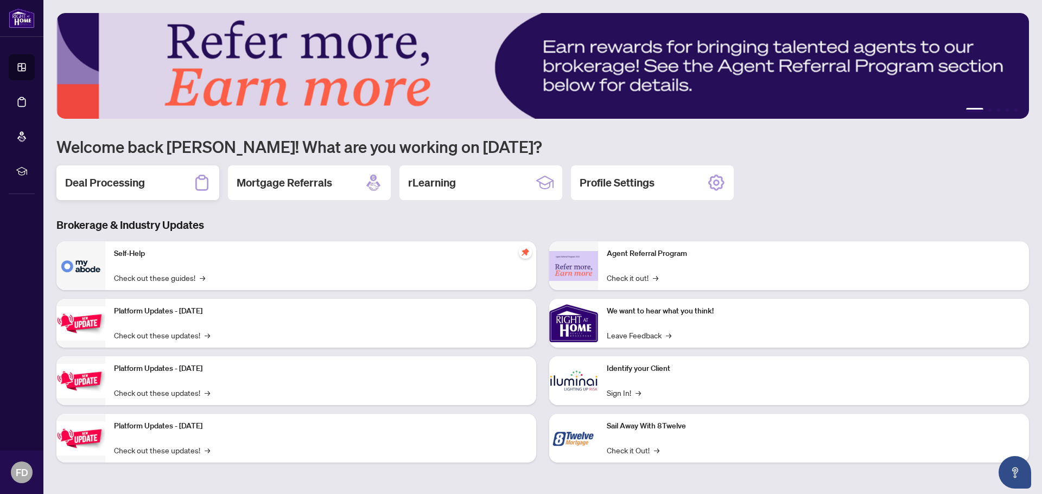
click at [127, 184] on h2 "Deal Processing" at bounding box center [105, 182] width 80 height 15
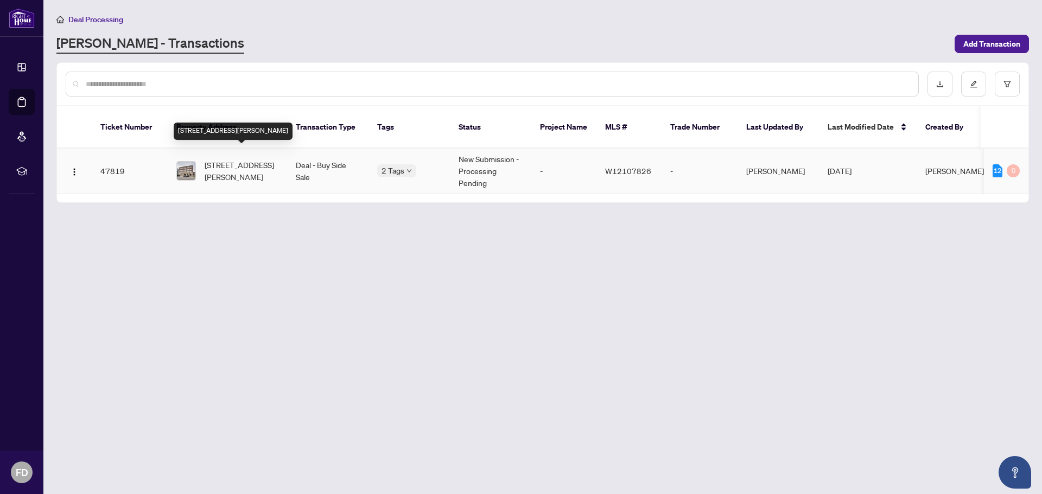
click at [233, 163] on span "[STREET_ADDRESS][PERSON_NAME]" at bounding box center [242, 171] width 74 height 24
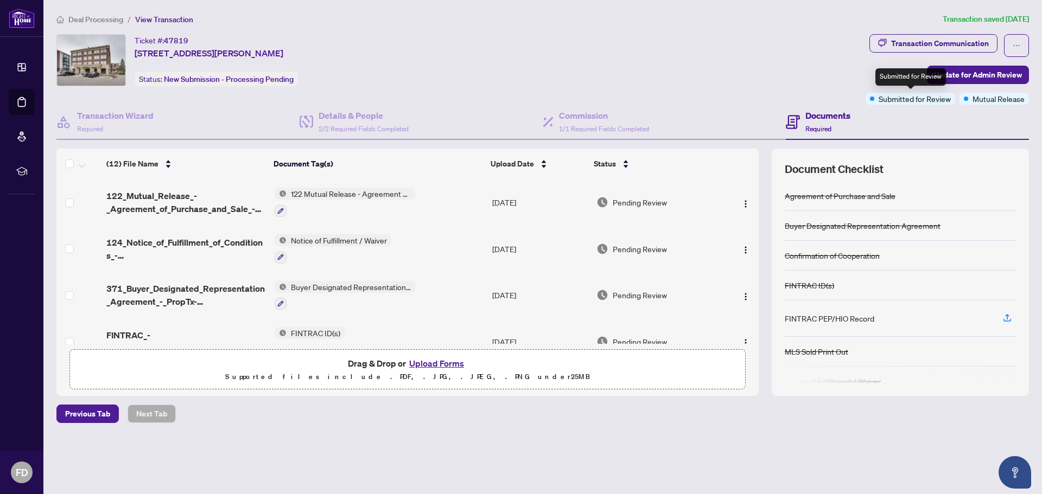
click at [919, 102] on span "Submitted for Review" at bounding box center [914, 99] width 72 height 12
click at [992, 100] on span "Mutual Release" at bounding box center [998, 99] width 52 height 12
click at [948, 76] on span "Update for Admin Review" at bounding box center [978, 74] width 88 height 17
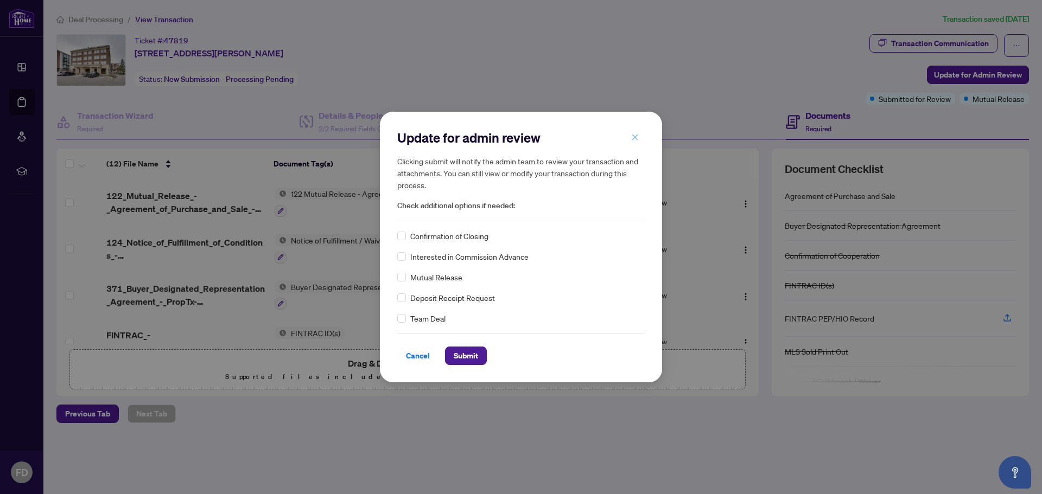
click at [632, 134] on icon "close" at bounding box center [635, 137] width 8 height 8
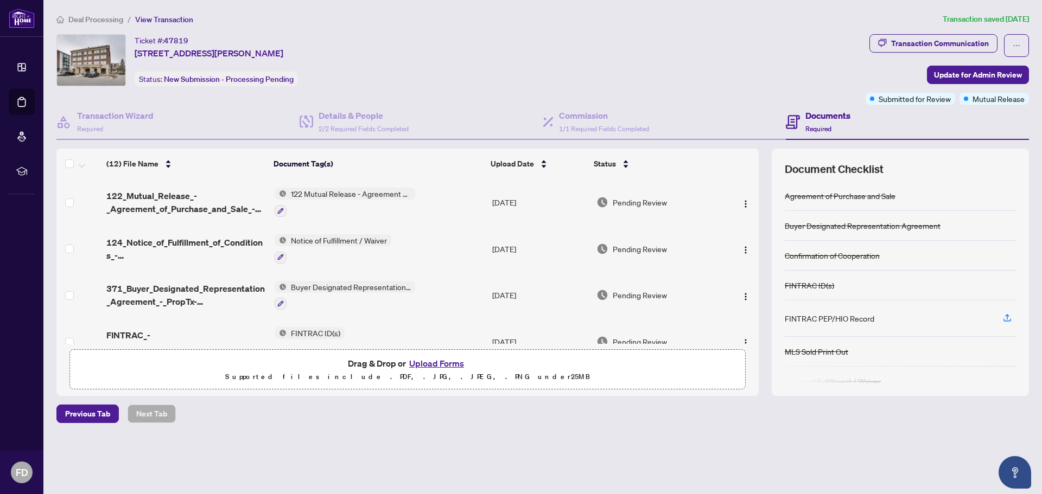
click at [429, 54] on div "Ticket #: 47819 [STREET_ADDRESS][PERSON_NAME] Status: New Submission - Processi…" at bounding box center [458, 60] width 805 height 52
click at [329, 198] on span "122 Mutual Release - Agreement of Purchase and Sale" at bounding box center [350, 194] width 129 height 12
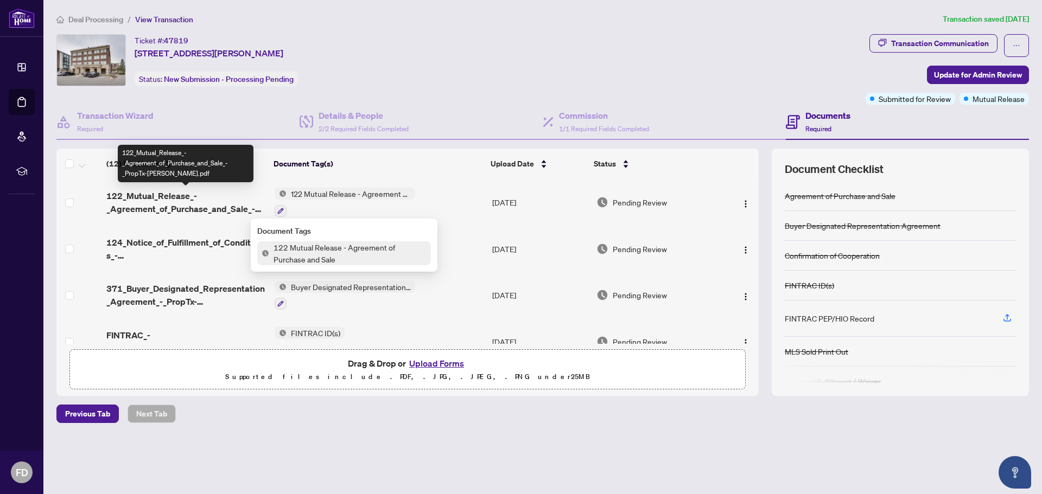
click at [158, 196] on span "122_Mutual_Release_-_Agreement_of_Purchase_and_Sale_-_PropTx-[PERSON_NAME].pdf" at bounding box center [185, 202] width 159 height 26
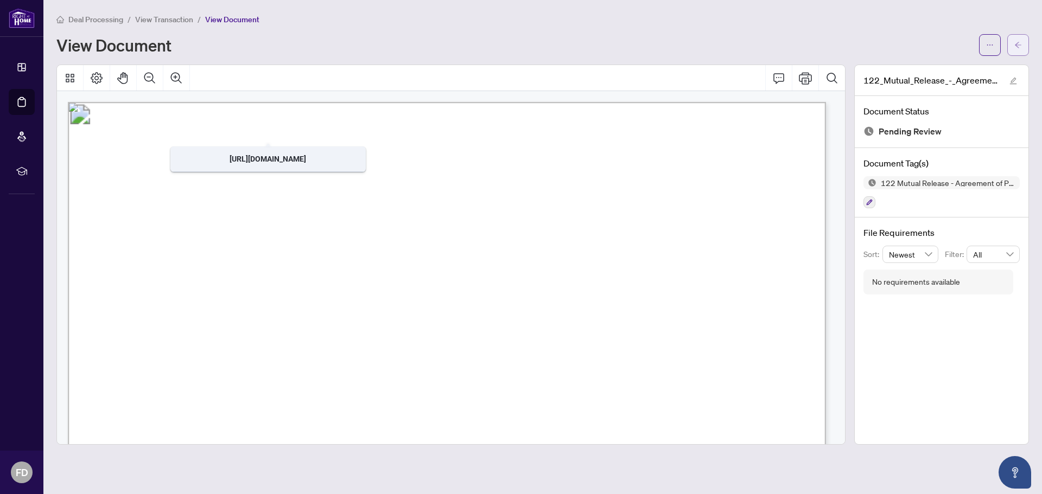
click at [1019, 43] on icon "arrow-left" at bounding box center [1018, 45] width 8 height 8
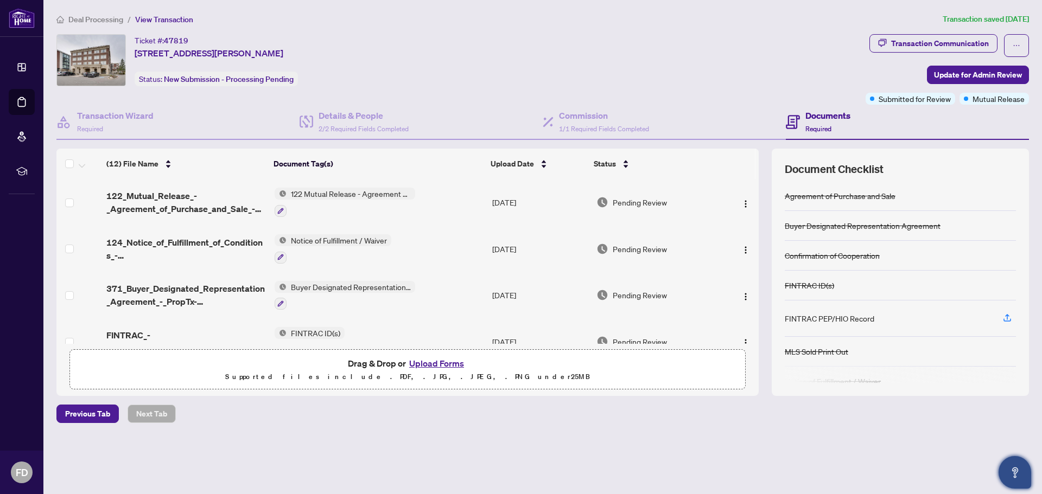
click at [1017, 475] on icon "Open asap" at bounding box center [1015, 473] width 14 height 14
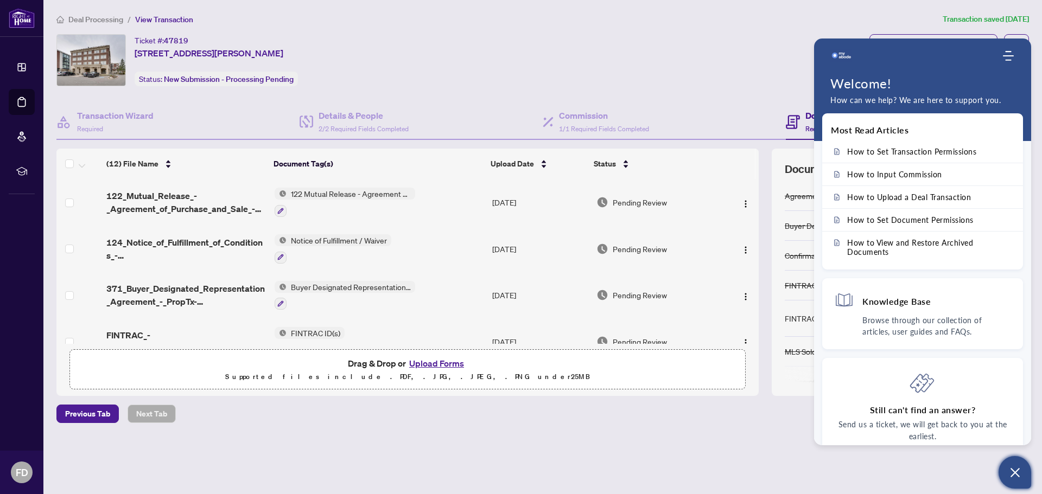
click at [630, 422] on div "Previous Tab Next Tab" at bounding box center [542, 414] width 972 height 18
click at [736, 58] on div "Ticket #: 47819 [STREET_ADDRESS][PERSON_NAME] Status: New Submission - Processi…" at bounding box center [458, 60] width 805 height 52
click at [1017, 474] on icon "Open asap" at bounding box center [1015, 473] width 14 height 14
